Goal: Find specific page/section: Find specific page/section

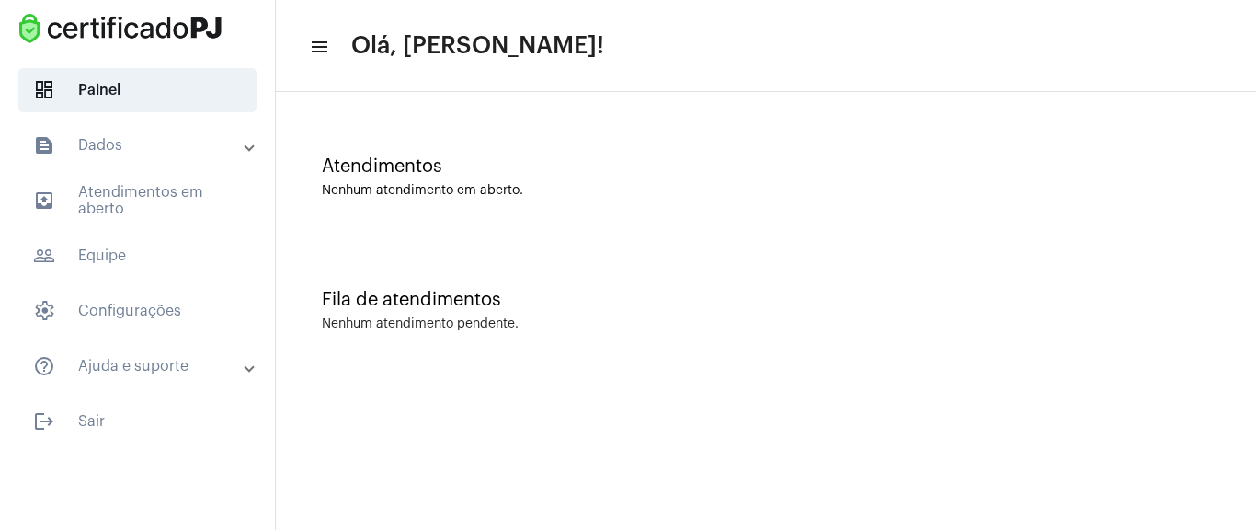
click at [187, 66] on mat-list "dashboard Painel text_snippet_outlined Dados text_snippet_outlined Relatórios h…" at bounding box center [137, 252] width 275 height 383
click at [186, 68] on span "dashboard Painel" at bounding box center [137, 90] width 238 height 44
click at [152, 86] on span "dashboard Painel" at bounding box center [137, 90] width 238 height 44
click at [174, 139] on mat-panel-title "text_snippet_outlined Dados" at bounding box center [139, 145] width 212 height 22
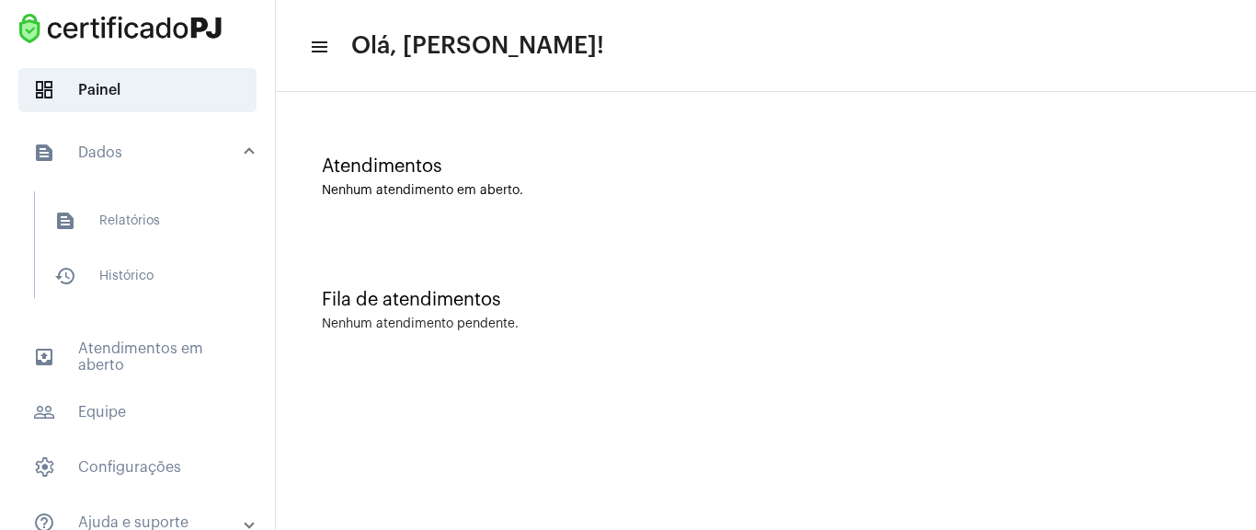
click at [170, 144] on mat-panel-title "text_snippet_outlined Dados" at bounding box center [139, 153] width 212 height 22
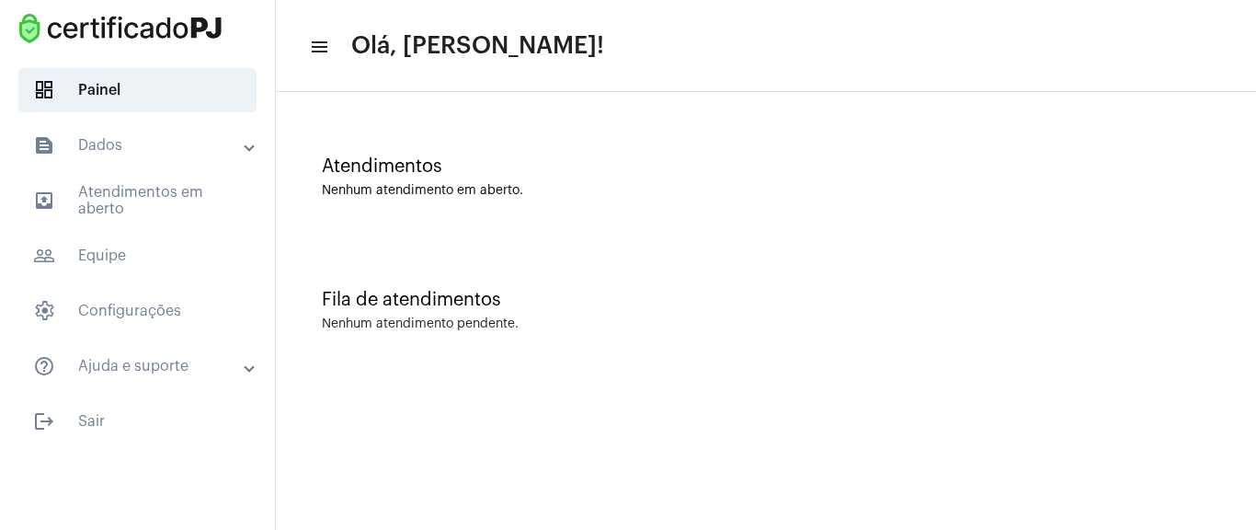
click at [169, 120] on mat-list "dashboard Painel text_snippet_outlined Dados text_snippet_outlined Relatórios h…" at bounding box center [137, 252] width 275 height 383
click at [162, 128] on mat-expansion-panel-header "text_snippet_outlined Dados" at bounding box center [143, 145] width 264 height 44
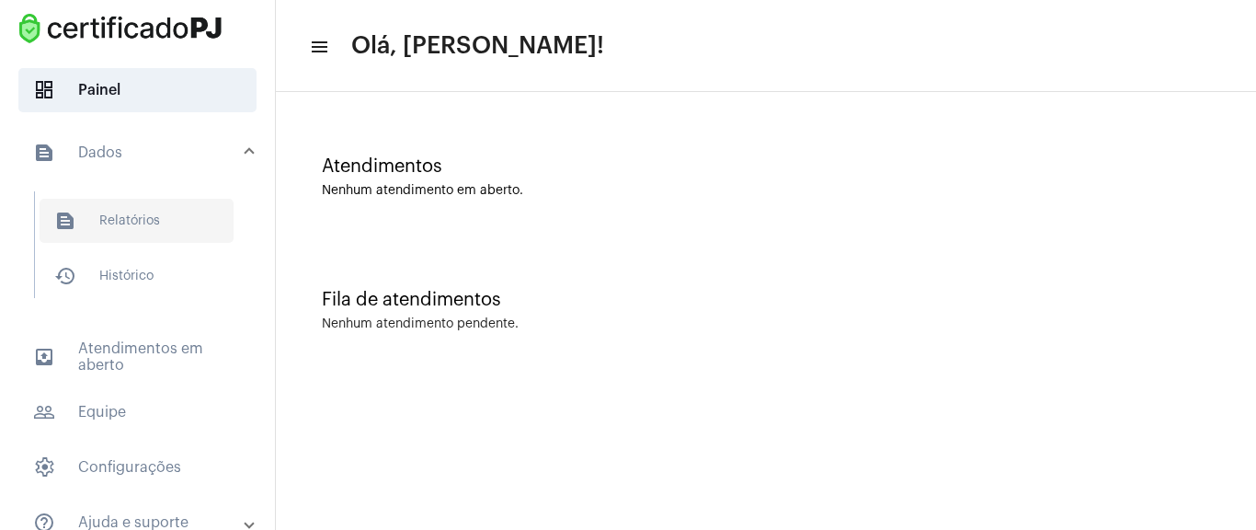
click at [140, 230] on span "text_snippet_outlined Relatórios" at bounding box center [137, 221] width 194 height 44
